Goal: Navigation & Orientation: Find specific page/section

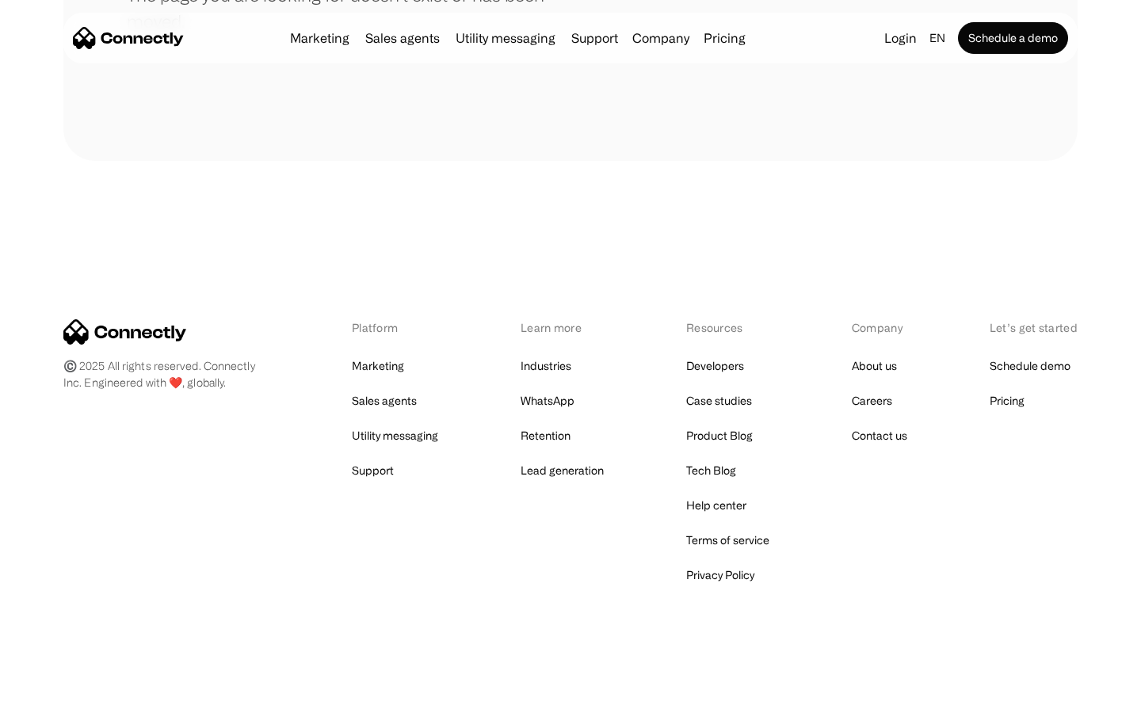
scroll to position [289, 0]
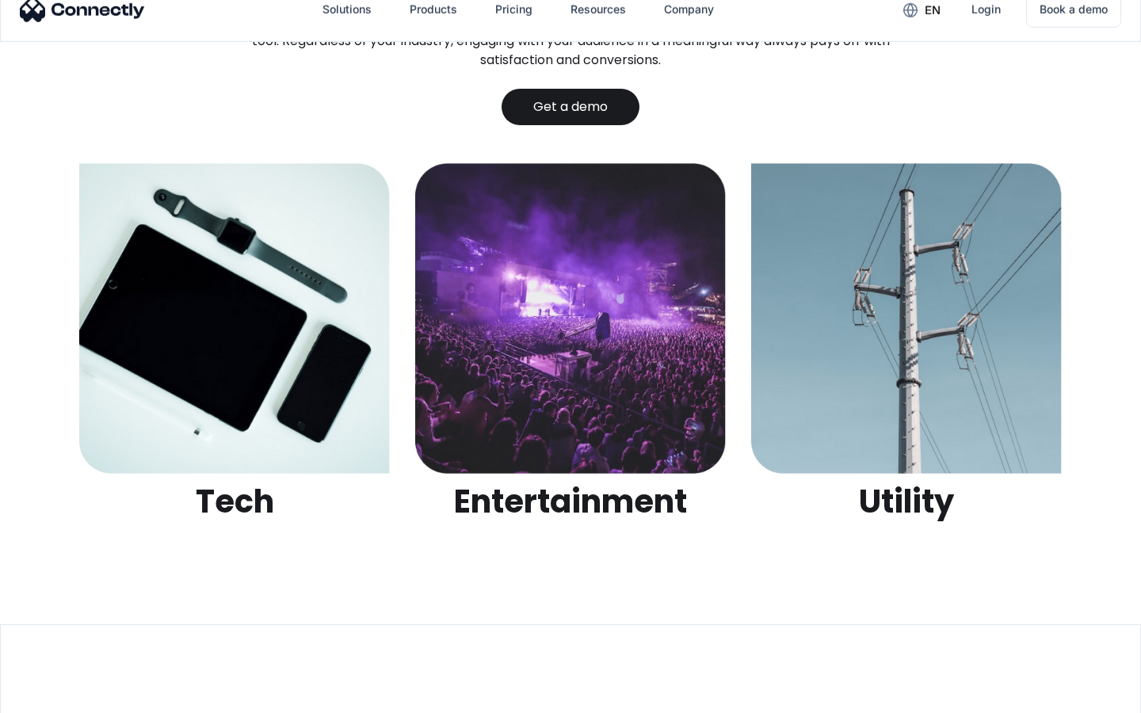
scroll to position [4997, 0]
